Goal: Task Accomplishment & Management: Complete application form

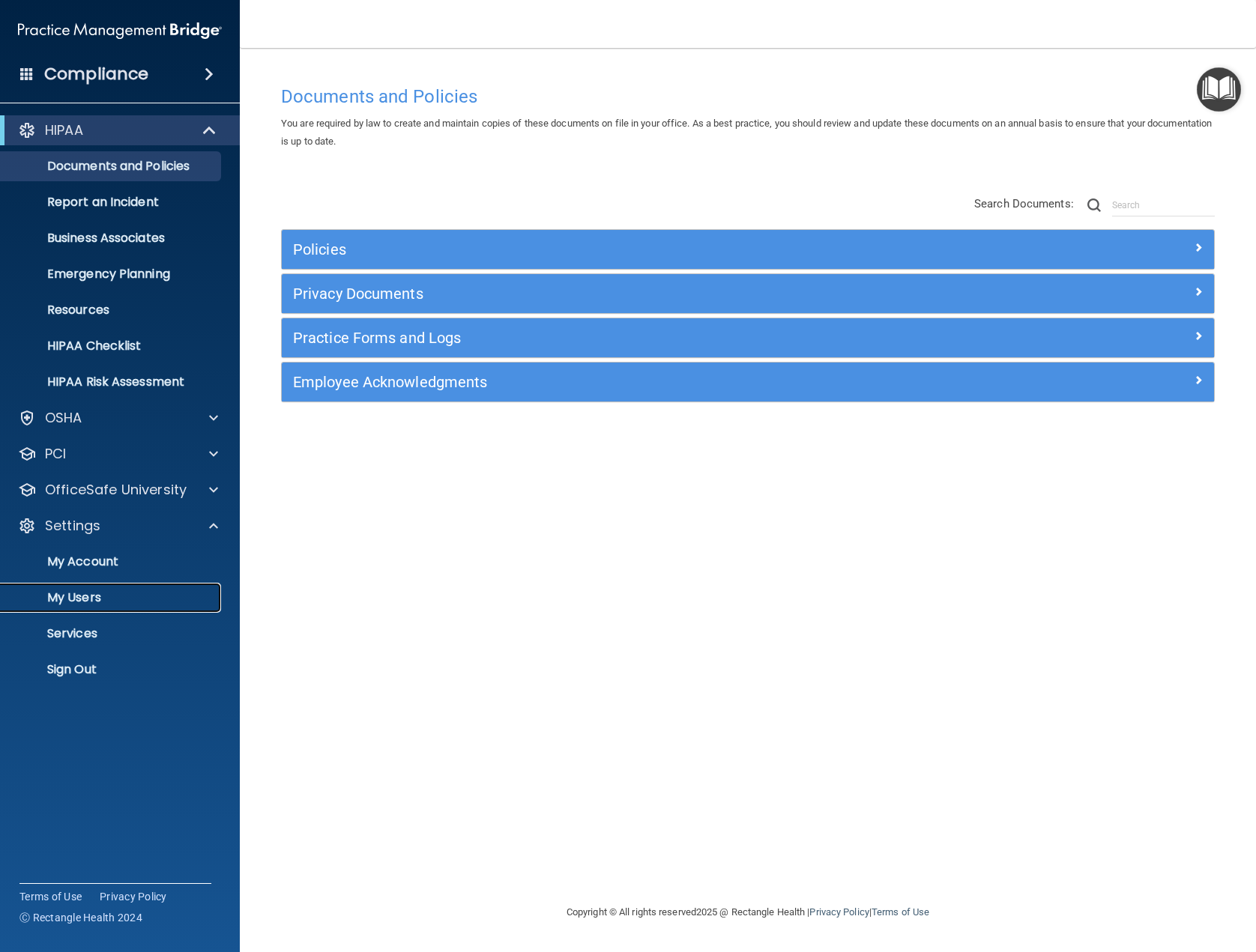
click at [133, 596] on p "My Users" at bounding box center [113, 598] width 205 height 15
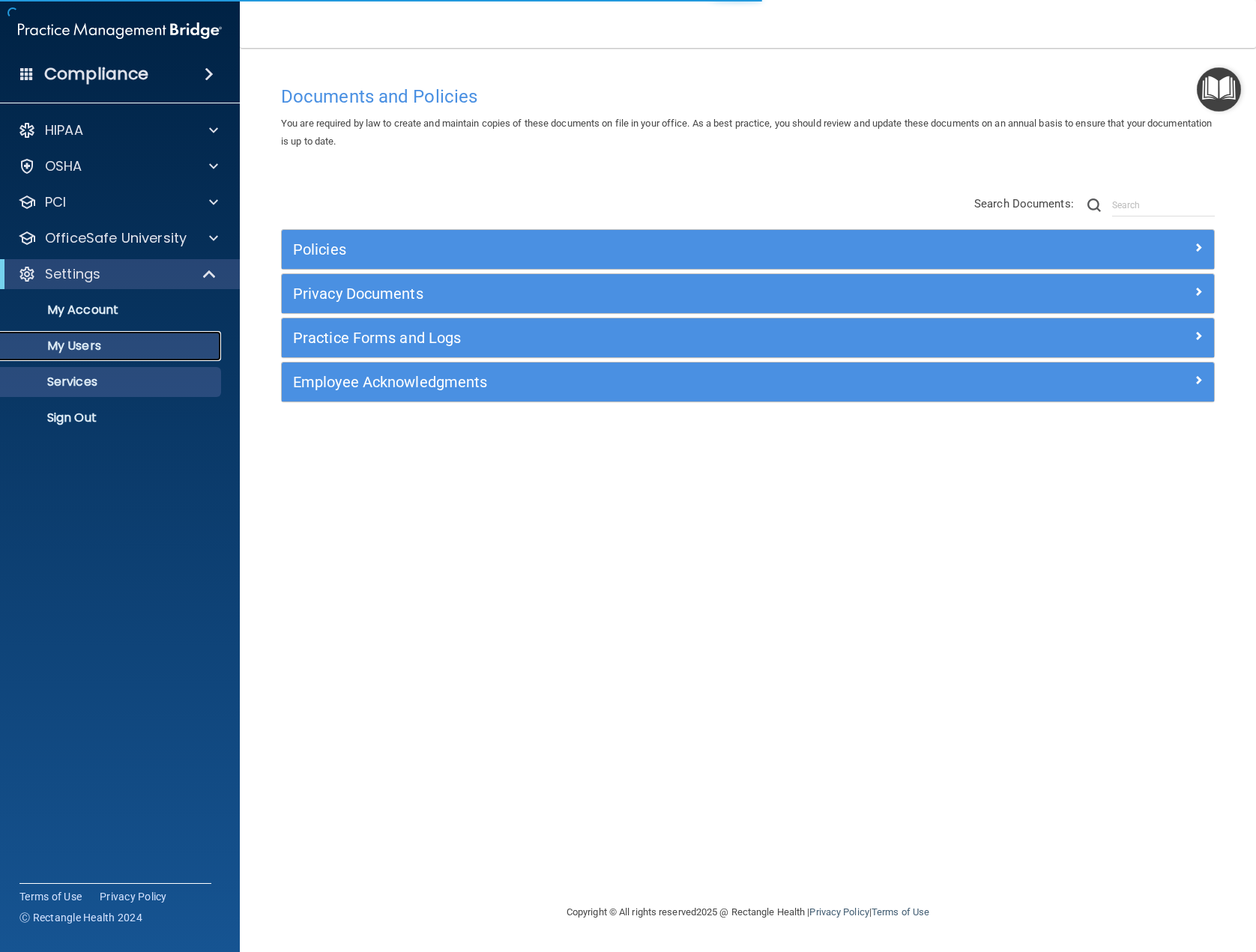
select select "20"
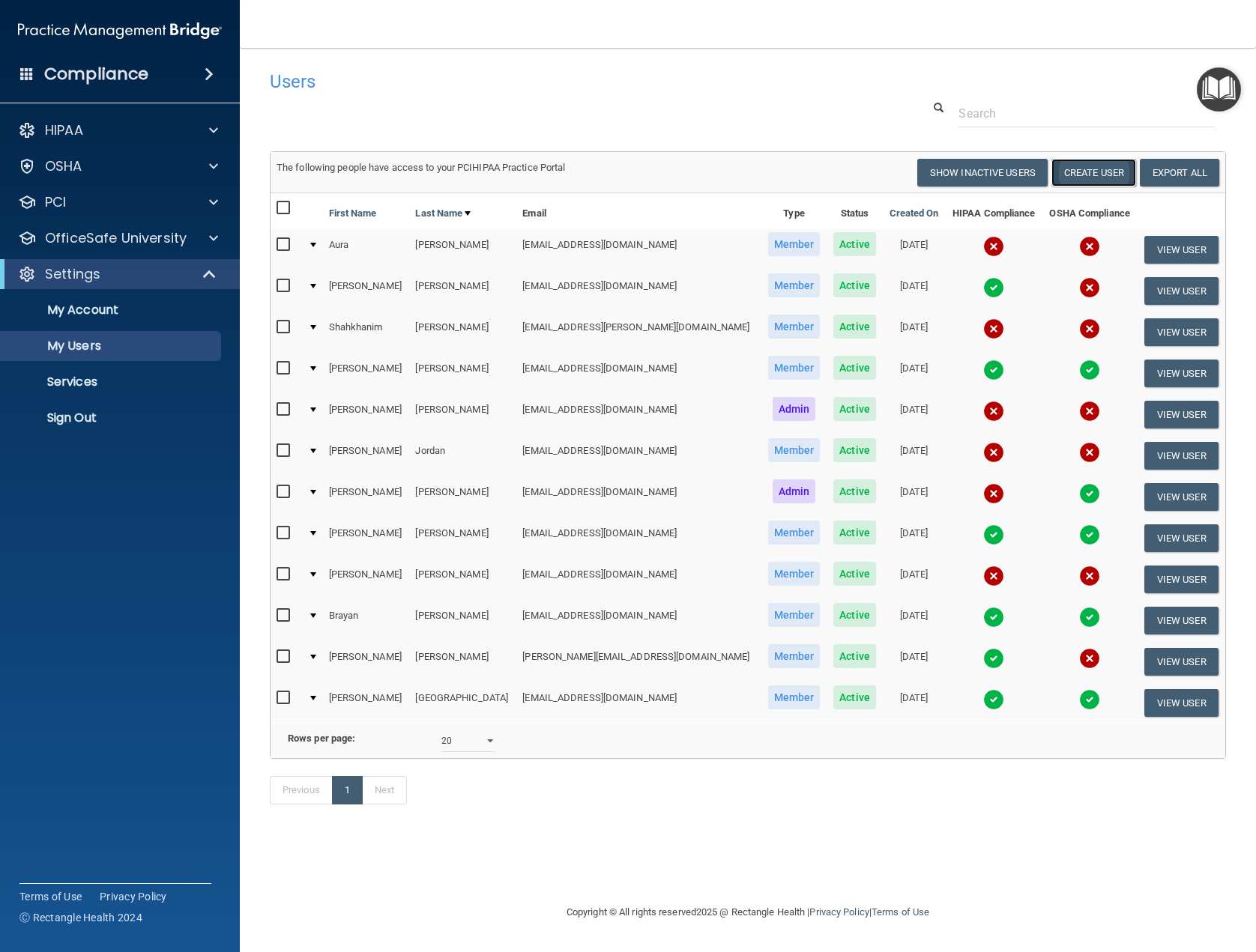
click at [1079, 182] on button "Create User" at bounding box center [1094, 173] width 85 height 28
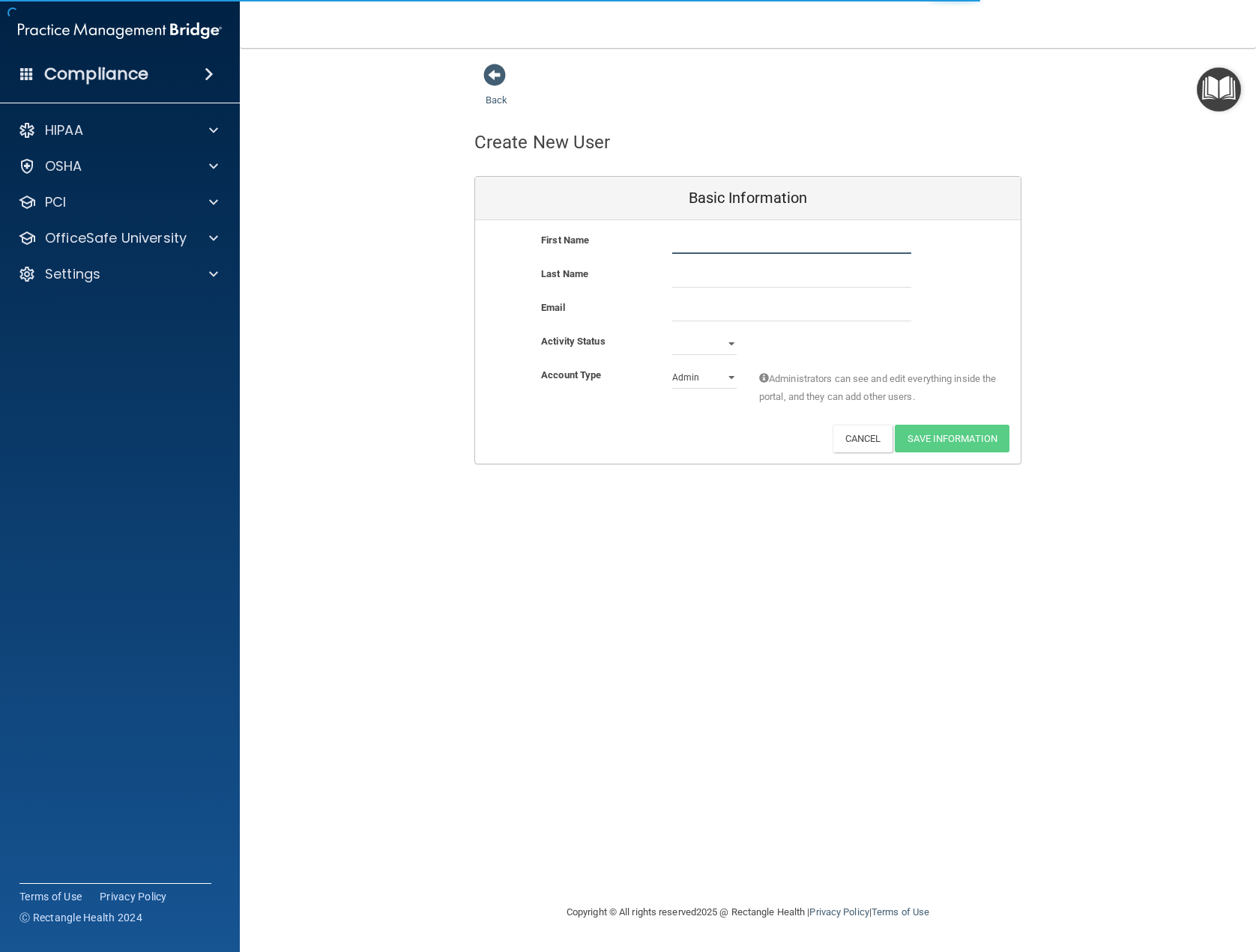
click at [708, 242] on input "text" at bounding box center [791, 243] width 239 height 22
type input "Aura"
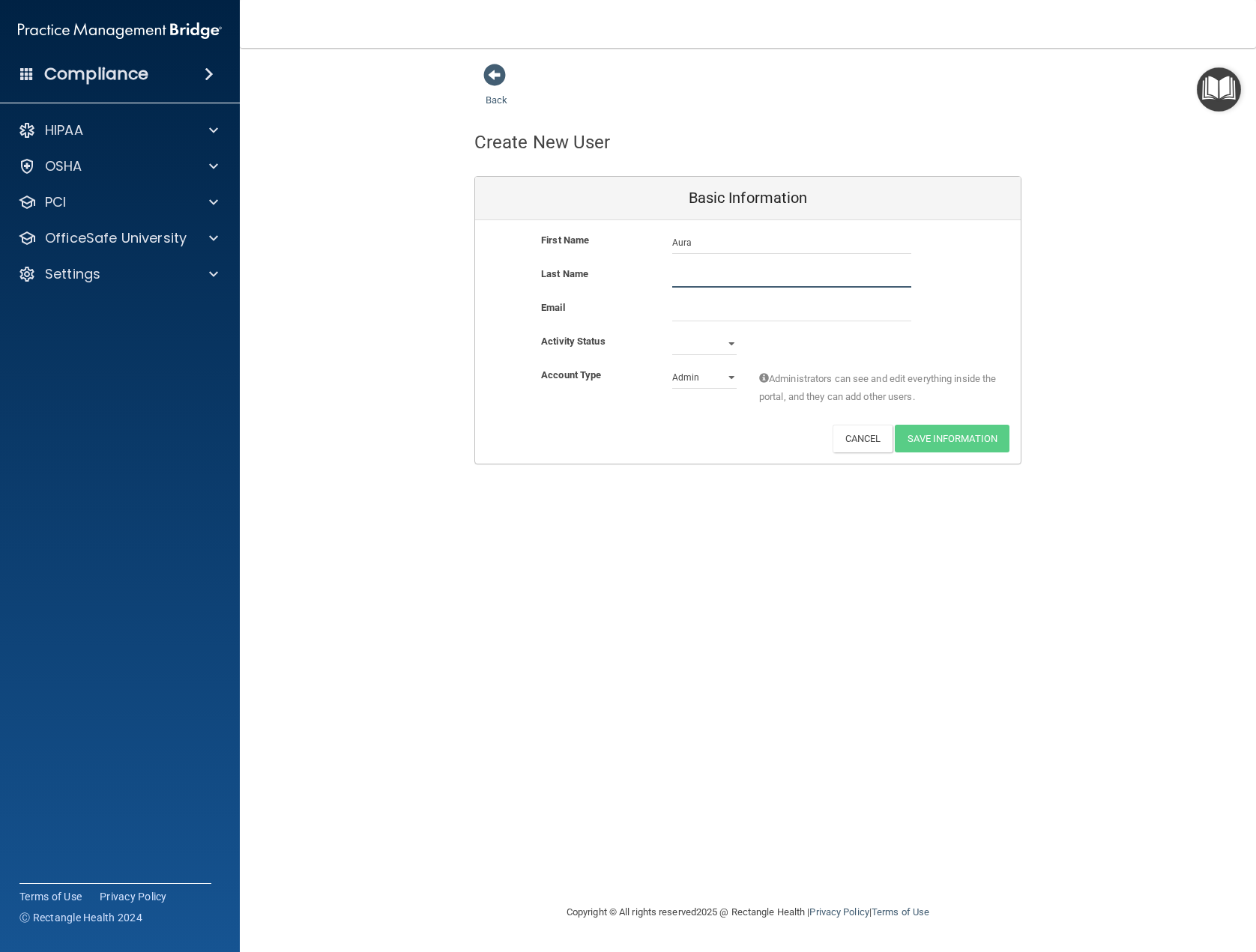
click at [732, 275] on input "text" at bounding box center [791, 277] width 239 height 22
type input "[PERSON_NAME]"
click at [692, 312] on input "email" at bounding box center [791, 310] width 239 height 22
click at [704, 337] on select "Active Inactive" at bounding box center [704, 344] width 65 height 22
select select "active"
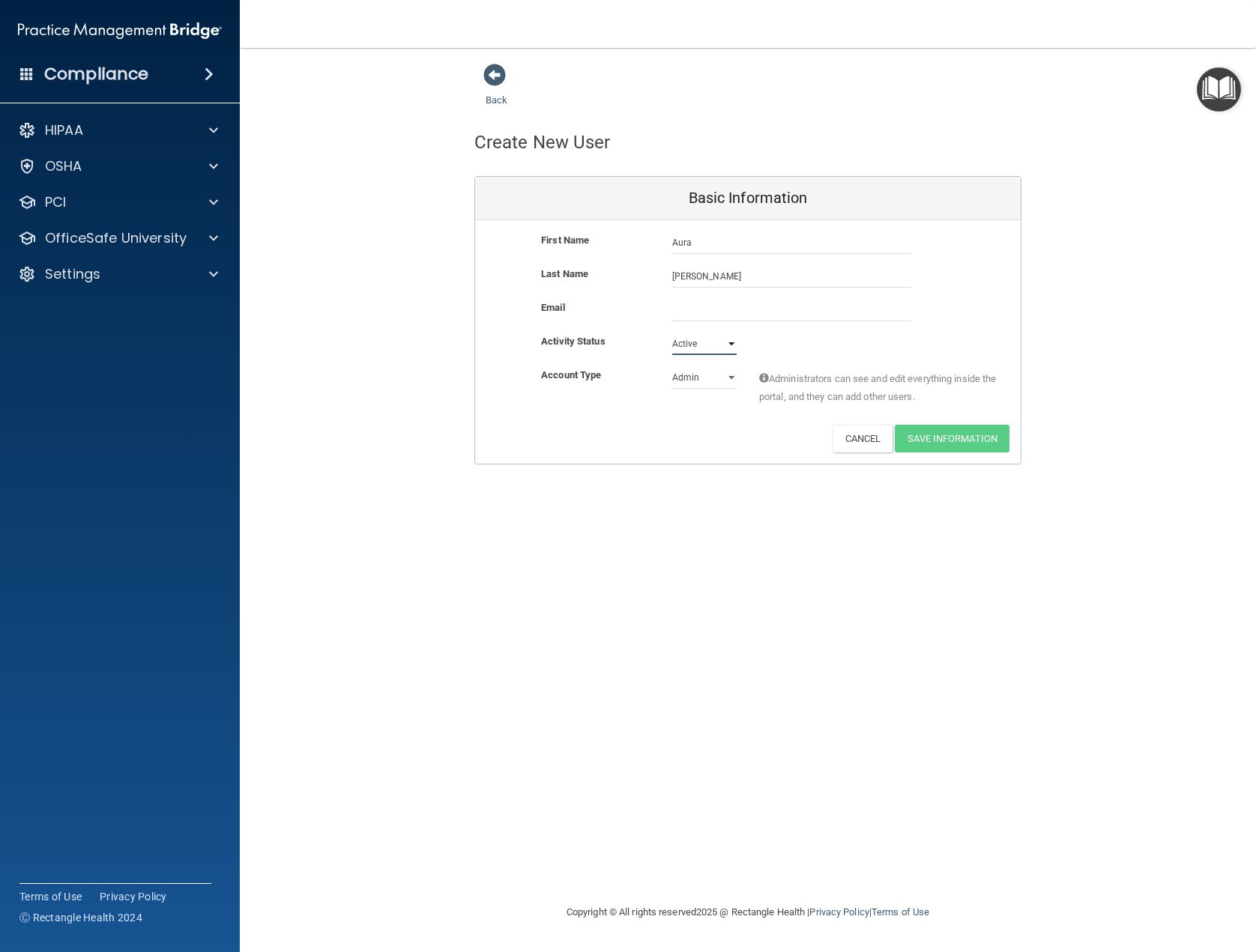
click at [672, 333] on select "Active Inactive" at bounding box center [704, 344] width 65 height 22
click at [719, 380] on select "Admin Member" at bounding box center [704, 377] width 65 height 22
select select "practice_member"
click at [672, 366] on select "Admin Member" at bounding box center [704, 377] width 65 height 22
click at [697, 317] on input "email" at bounding box center [791, 310] width 239 height 22
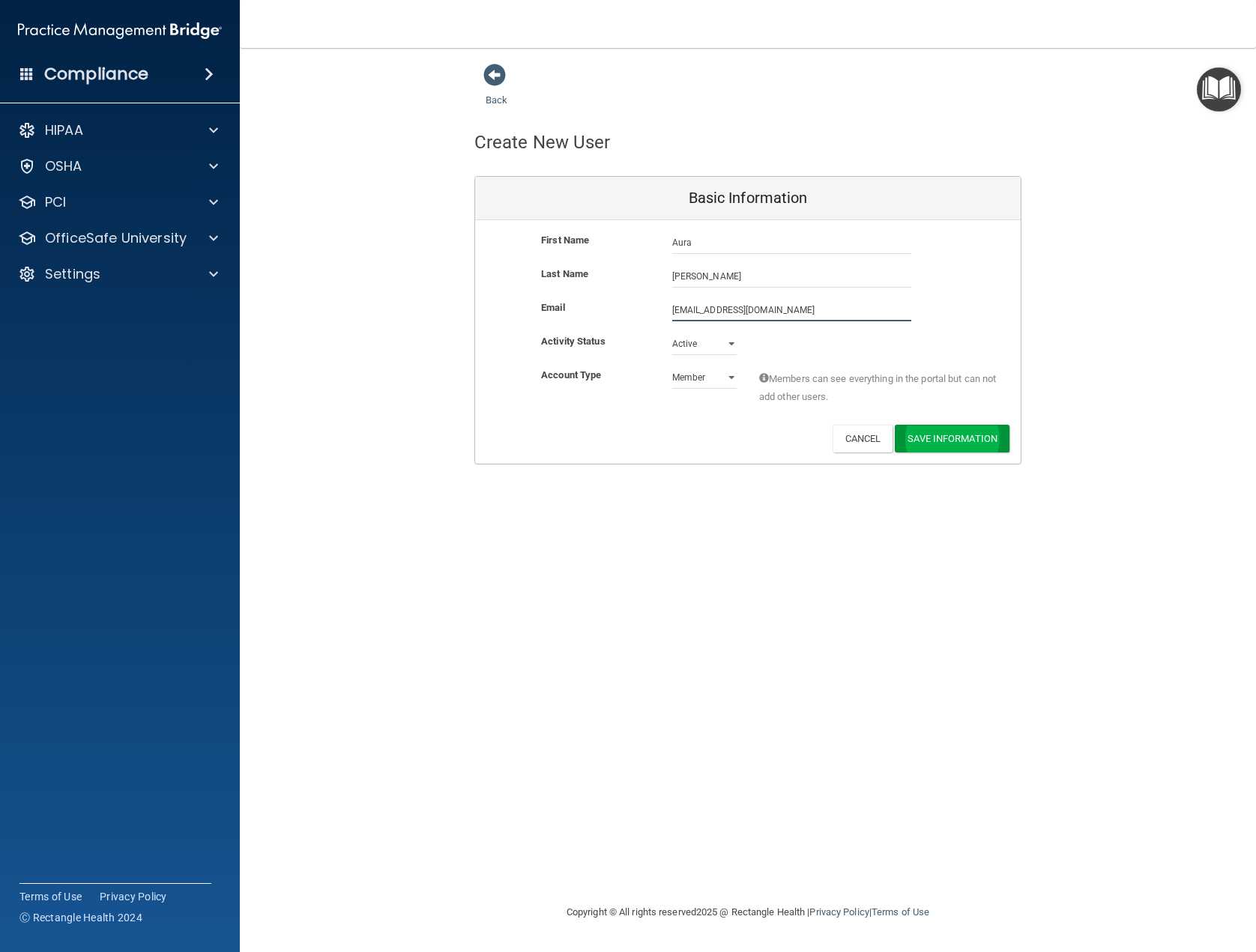
type input "[EMAIL_ADDRESS][DOMAIN_NAME]"
click at [908, 436] on button "Save Information" at bounding box center [952, 442] width 114 height 28
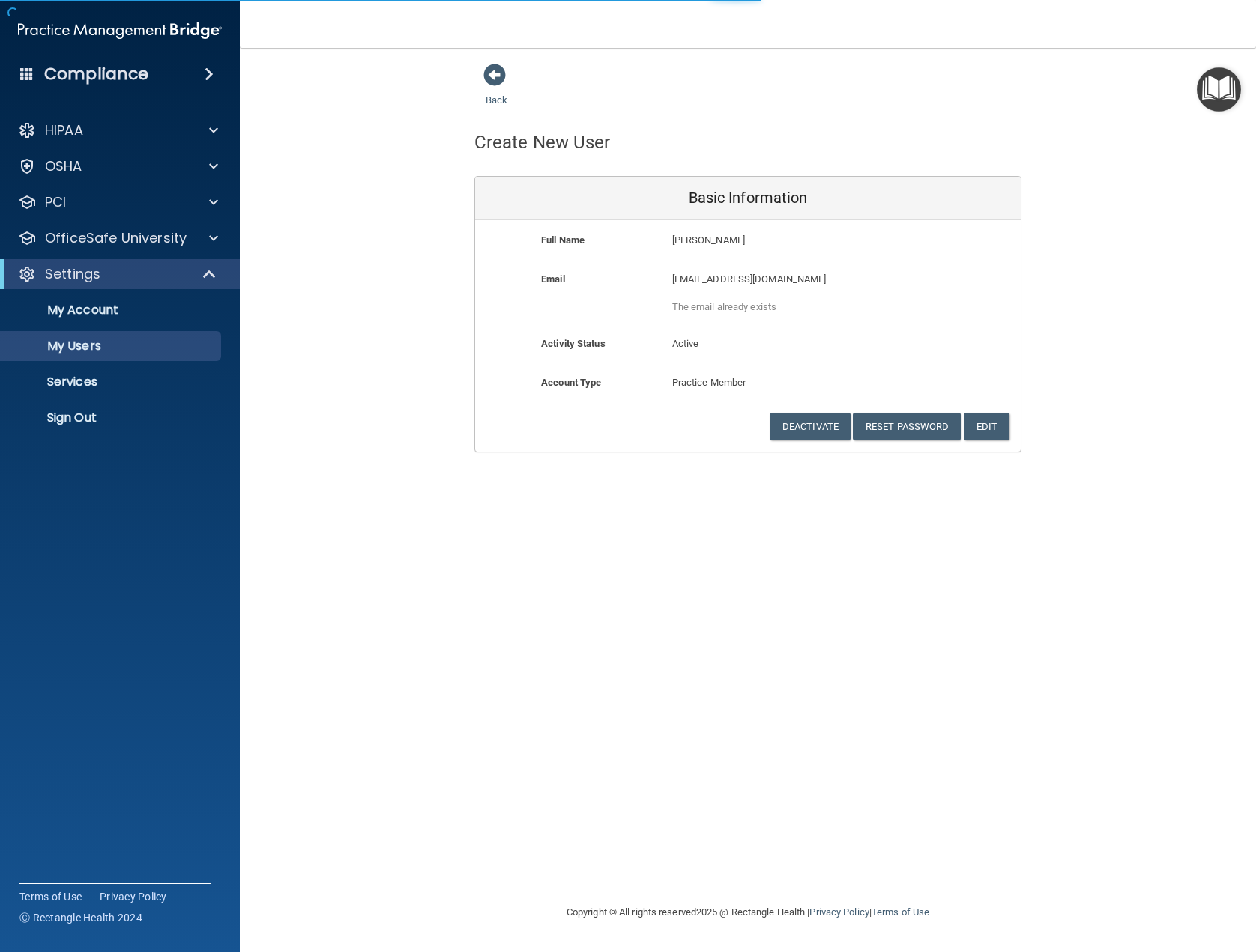
select select "20"
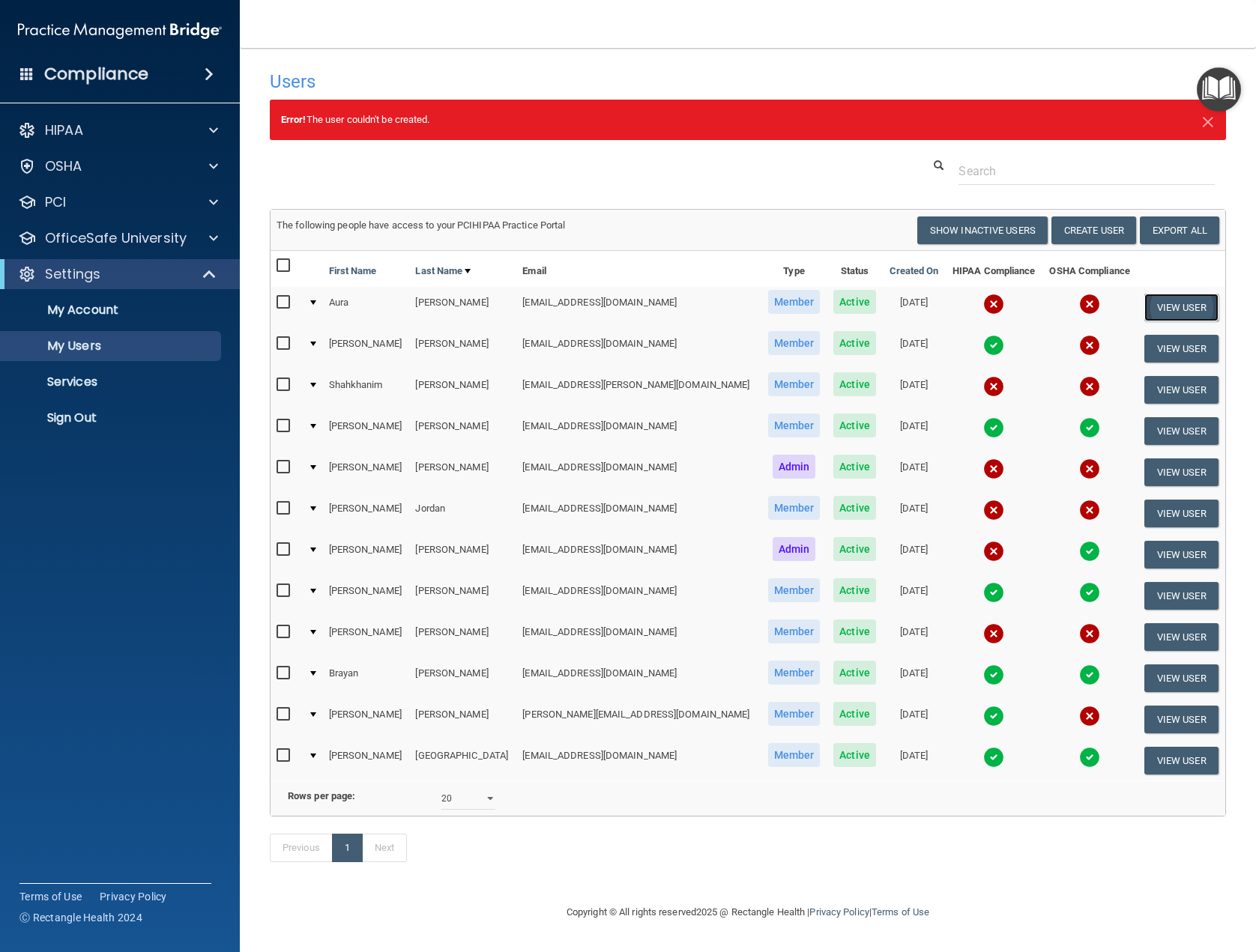
click at [1144, 313] on button "View User" at bounding box center [1181, 307] width 74 height 28
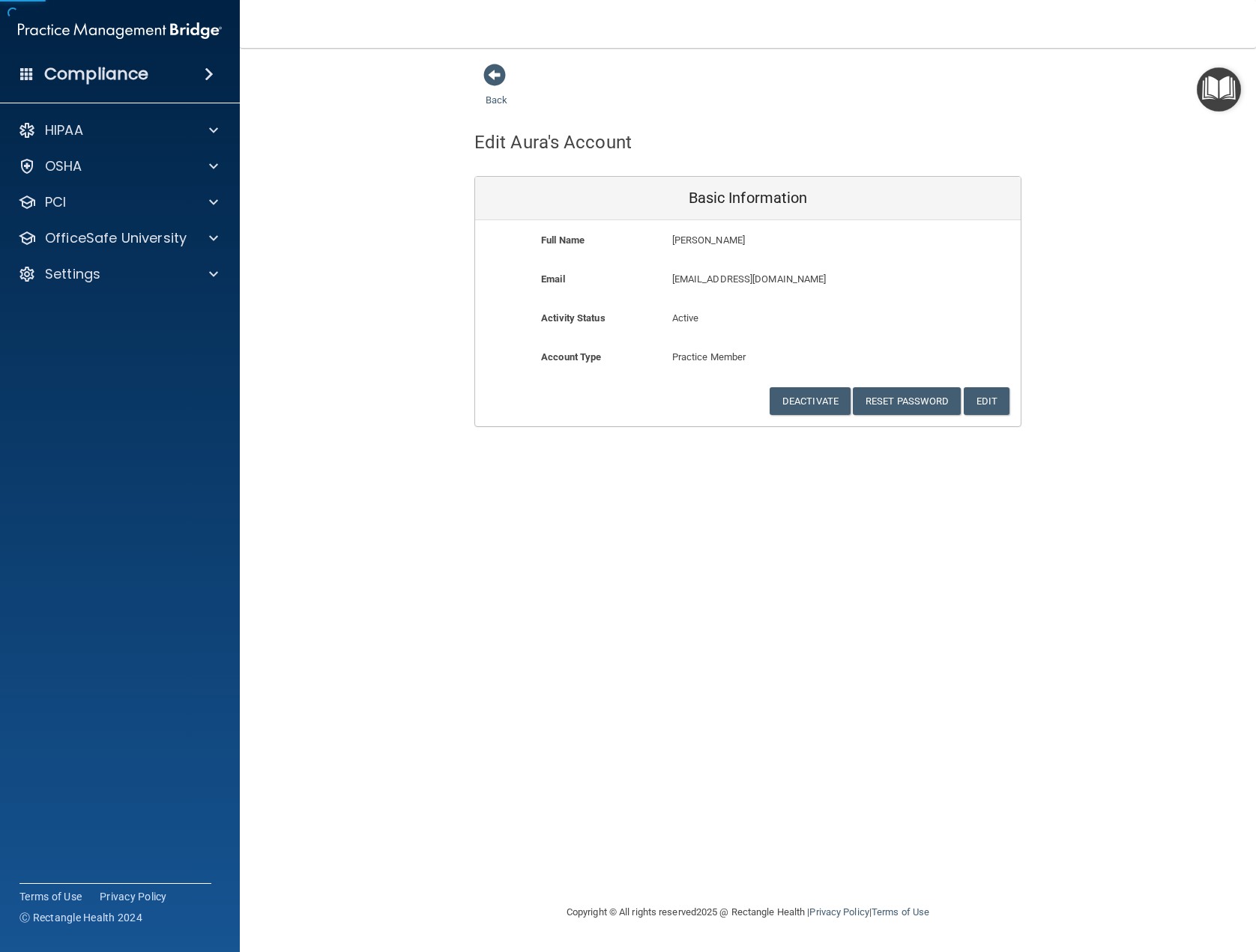
click at [1138, 303] on div "Back Edit Aura's Account Basic Information Full Name [PERSON_NAME] Last Name [P…" at bounding box center [748, 244] width 956 height 364
click at [908, 400] on button "Reset Password" at bounding box center [906, 401] width 108 height 28
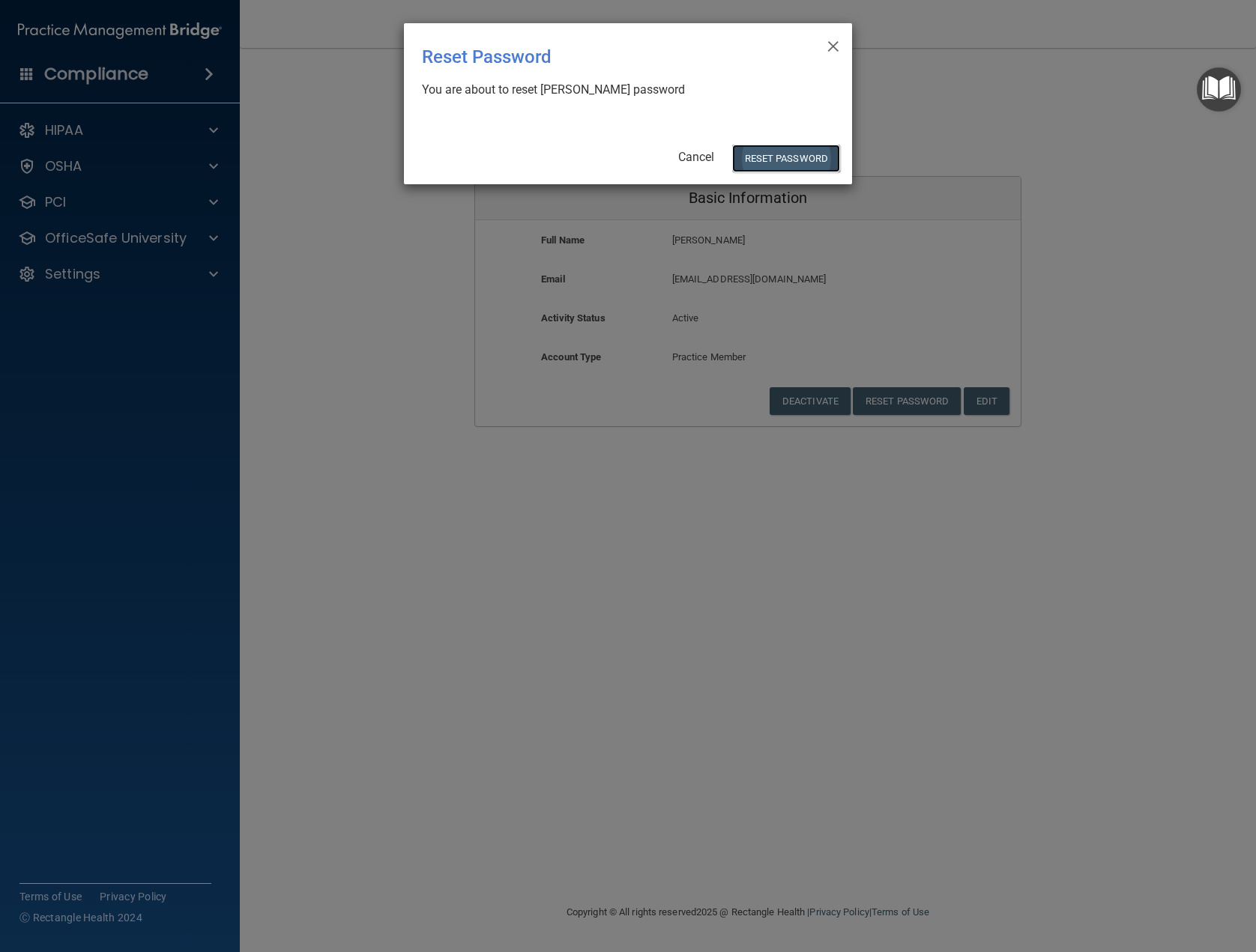
click at [785, 163] on button "Reset Password" at bounding box center [785, 159] width 108 height 28
click at [784, 150] on button "Reset Password" at bounding box center [785, 159] width 108 height 28
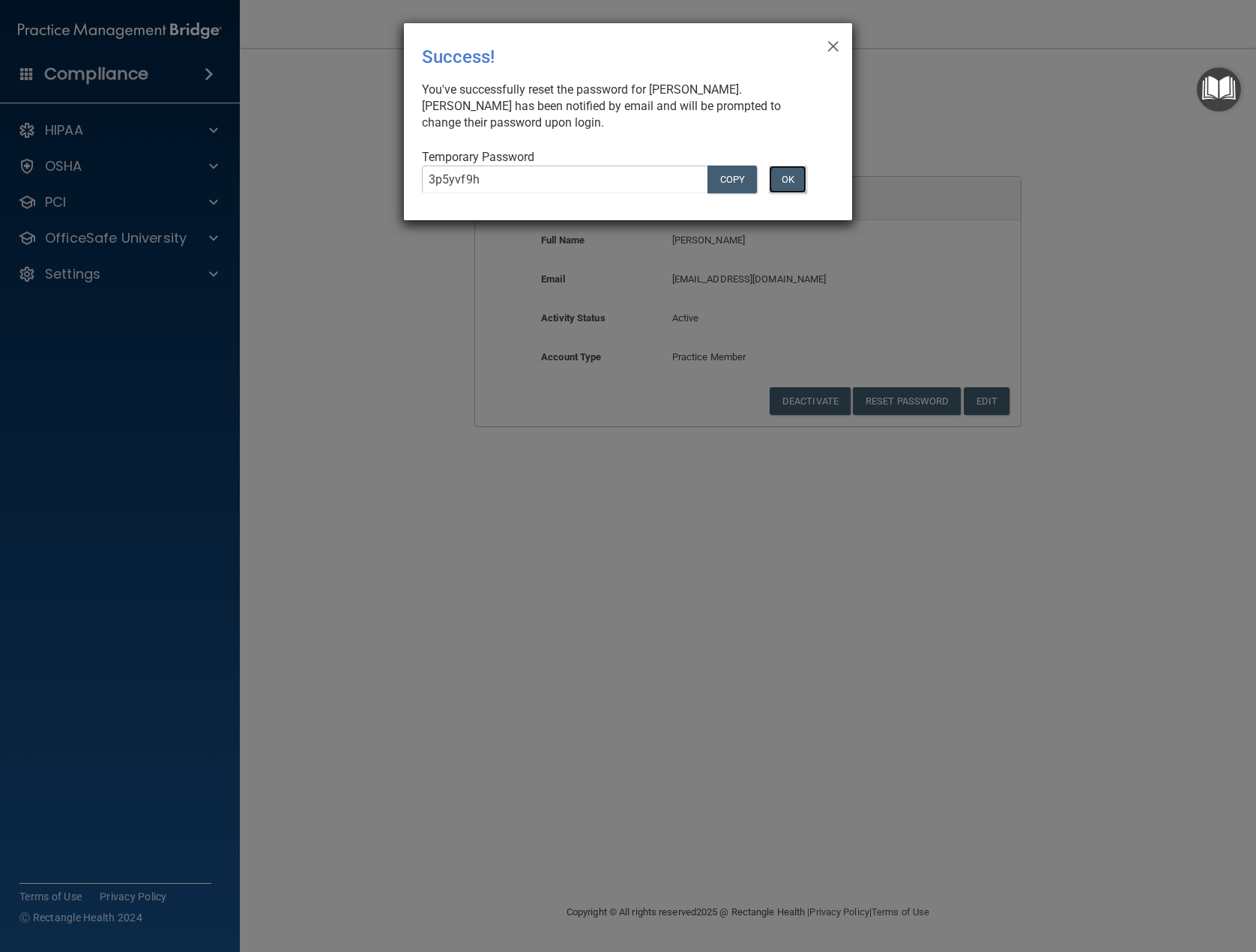
click at [784, 186] on button "OK" at bounding box center [787, 179] width 38 height 28
click at [784, 185] on button "OK" at bounding box center [787, 179] width 38 height 28
